Goal: Information Seeking & Learning: Stay updated

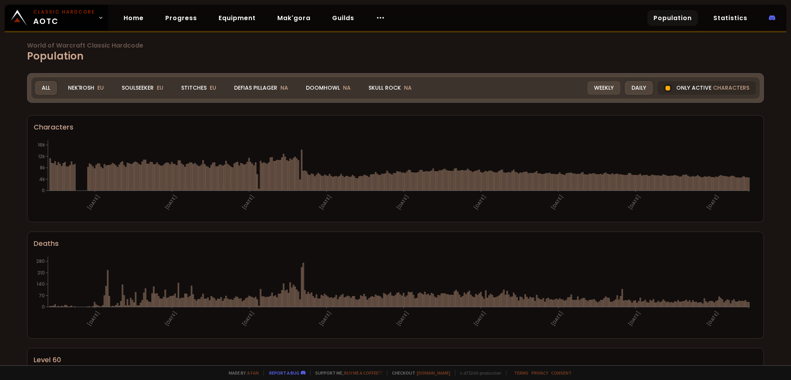
click at [597, 86] on div "Weekly" at bounding box center [604, 88] width 33 height 14
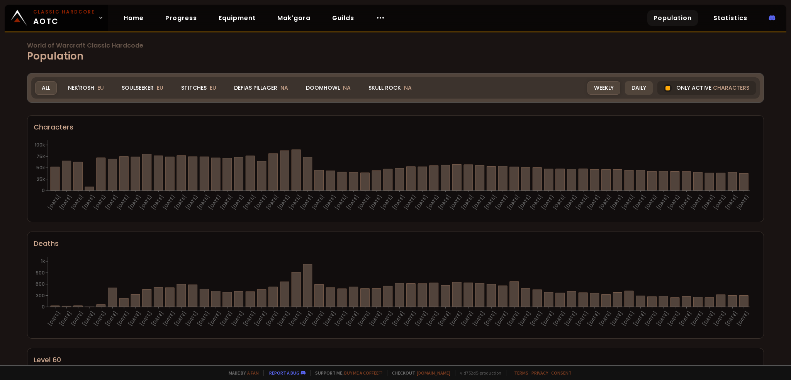
click at [634, 84] on div "Daily" at bounding box center [639, 88] width 28 height 14
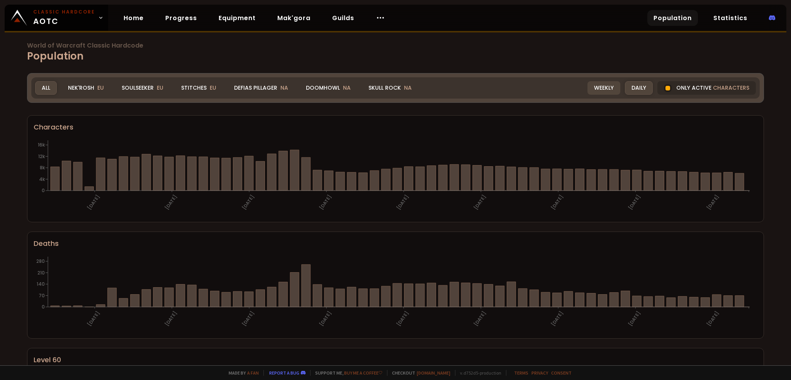
click at [615, 88] on div "Weekly" at bounding box center [604, 88] width 33 height 14
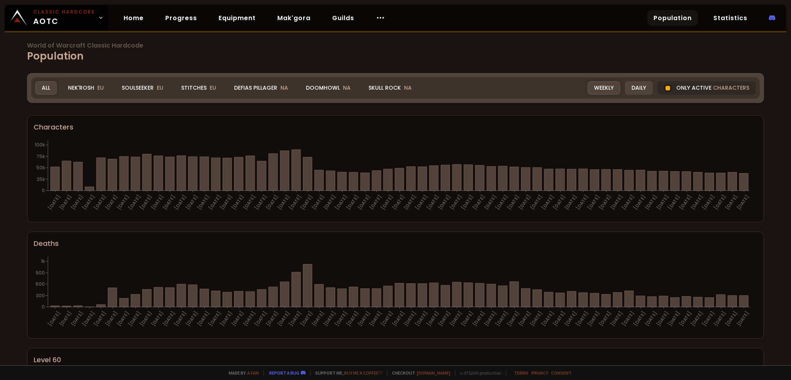
click at [635, 88] on div "Daily" at bounding box center [639, 88] width 28 height 14
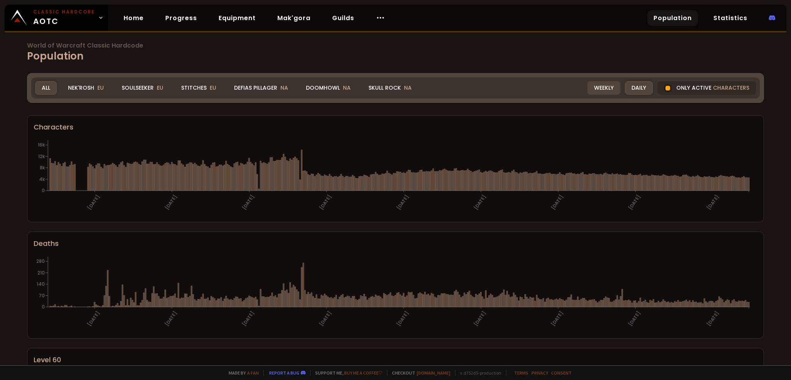
click at [609, 91] on div "Weekly" at bounding box center [604, 88] width 33 height 14
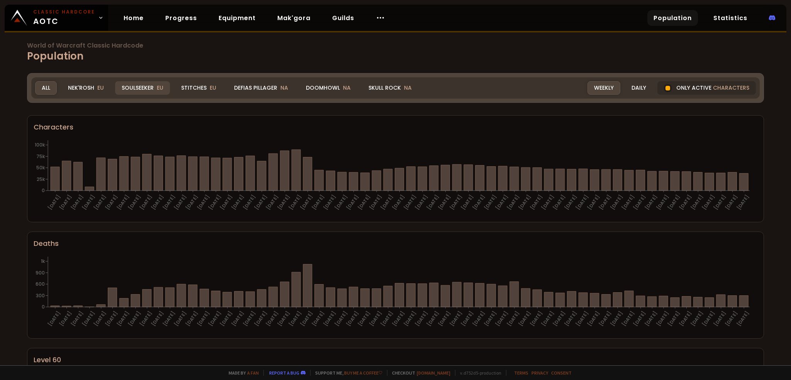
click at [138, 85] on div "Soulseeker EU" at bounding box center [142, 88] width 55 height 14
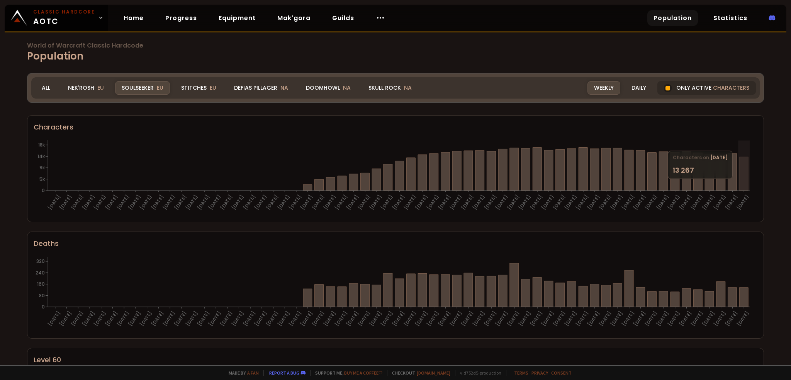
click at [746, 182] on icon at bounding box center [743, 174] width 9 height 34
click at [39, 89] on div "All" at bounding box center [46, 88] width 22 height 14
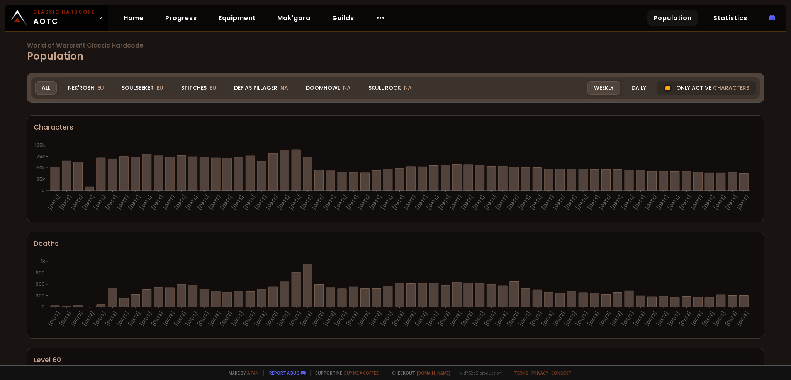
click at [679, 20] on link "Population" at bounding box center [672, 18] width 51 height 16
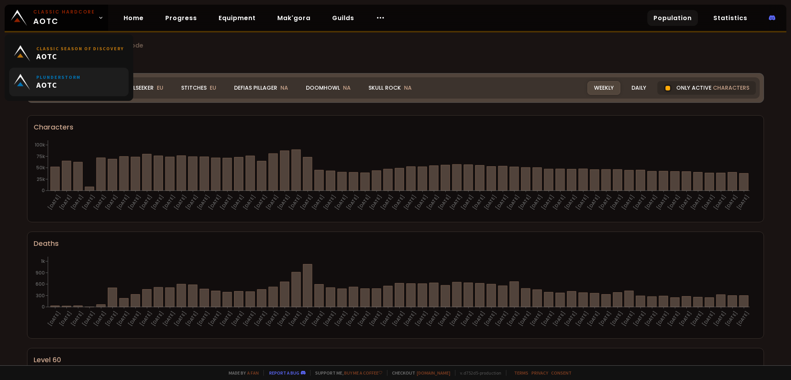
click at [73, 82] on span "AOTC" at bounding box center [58, 85] width 44 height 10
